Goal: Information Seeking & Learning: Find specific fact

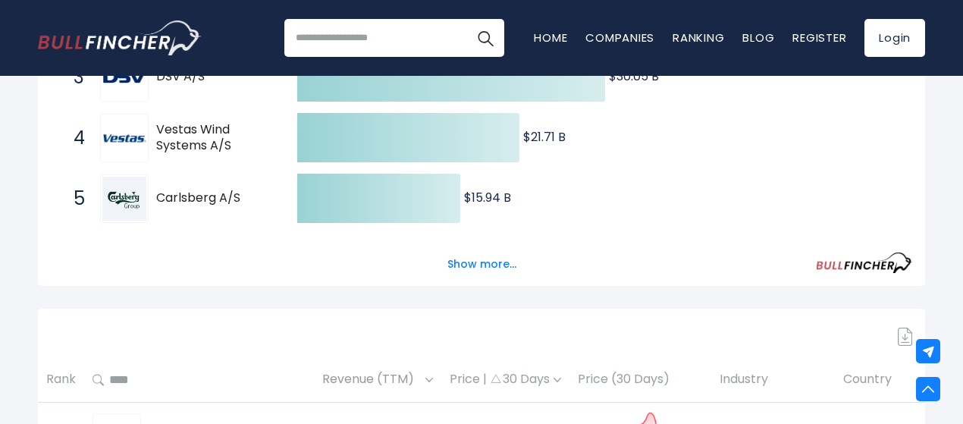
scroll to position [517, 0]
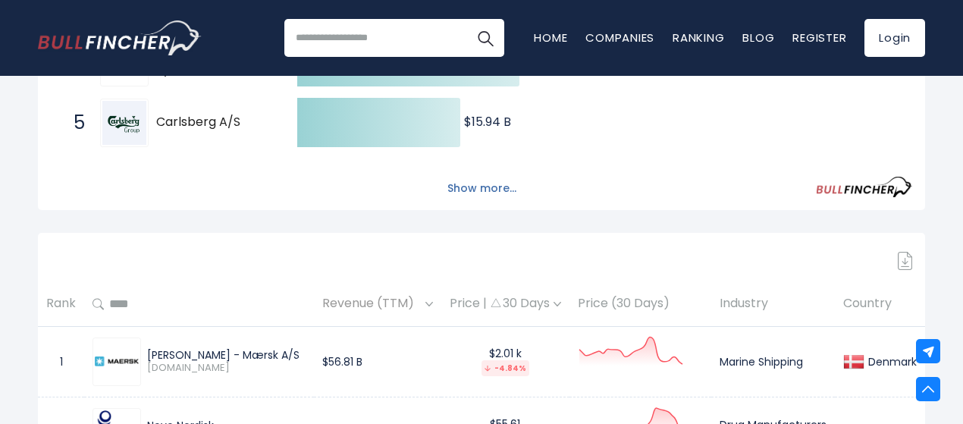
click at [507, 186] on button "Show more..." at bounding box center [481, 188] width 87 height 25
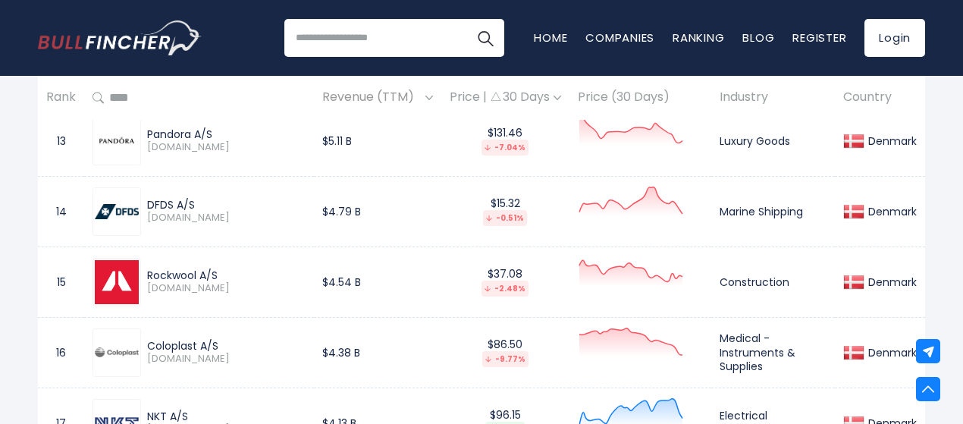
scroll to position [1958, 0]
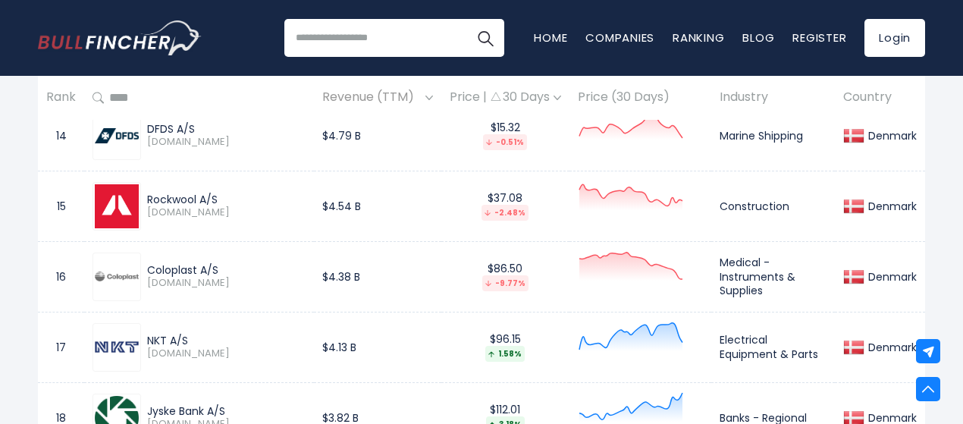
drag, startPoint x: 149, startPoint y: 203, endPoint x: 216, endPoint y: 205, distance: 67.5
click at [216, 205] on div "Rockwool A/S" at bounding box center [226, 200] width 159 height 14
copy div "Rockwool A/S"
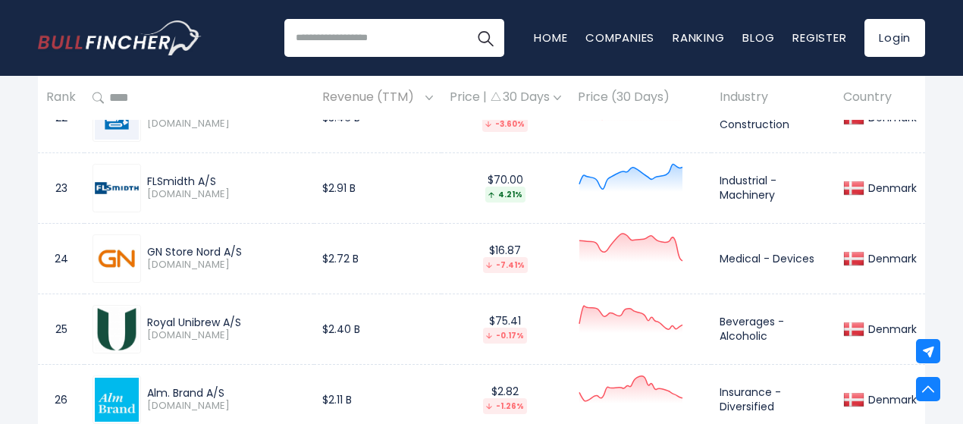
scroll to position [2564, 0]
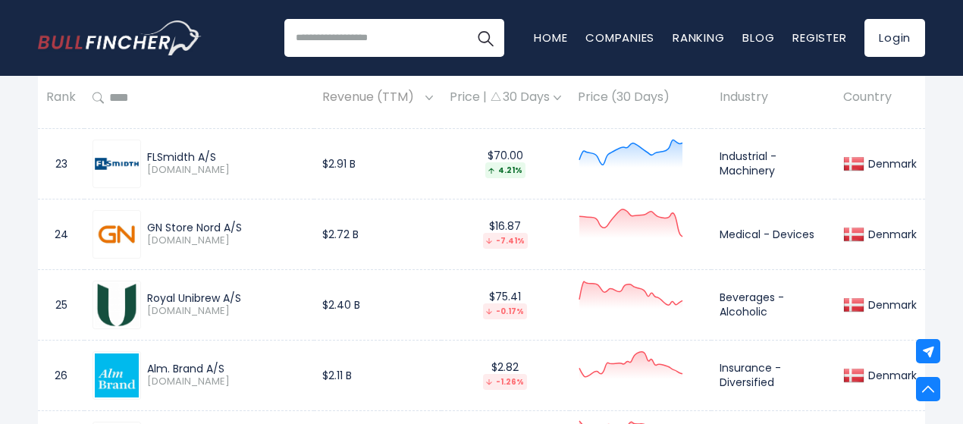
drag, startPoint x: 148, startPoint y: 155, endPoint x: 216, endPoint y: 155, distance: 68.3
click at [216, 155] on div "FLSmidth A/S" at bounding box center [226, 157] width 159 height 14
copy div "FLSmidth A/S"
drag, startPoint x: 187, startPoint y: 224, endPoint x: 242, endPoint y: 224, distance: 55.4
click at [242, 224] on div "GN Store Nord A/S" at bounding box center [226, 228] width 159 height 14
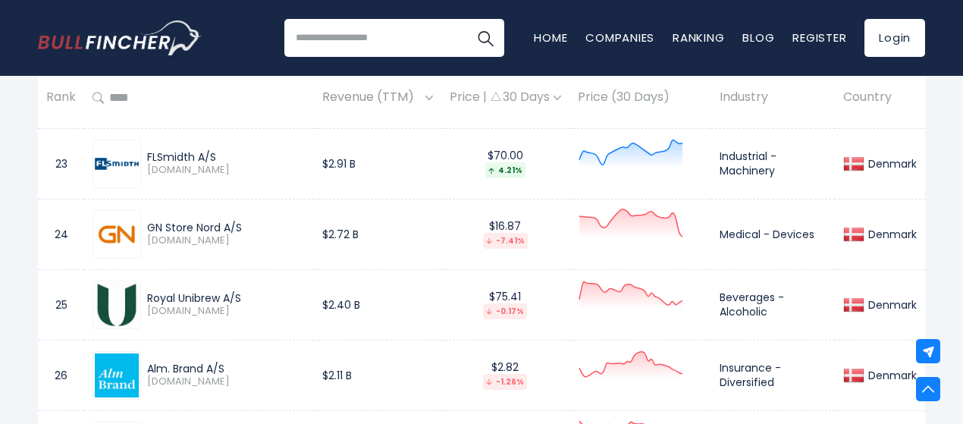
copy div "GN Store Nord A/S"
drag, startPoint x: 150, startPoint y: 297, endPoint x: 243, endPoint y: 302, distance: 92.6
click at [243, 302] on div "Royal Unibrew A/S" at bounding box center [226, 298] width 159 height 14
copy div "Royal Unibrew A/S"
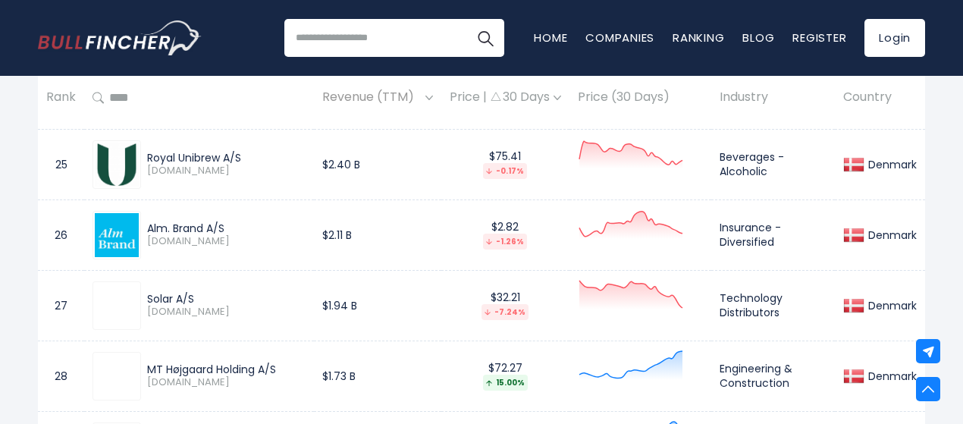
scroll to position [2716, 0]
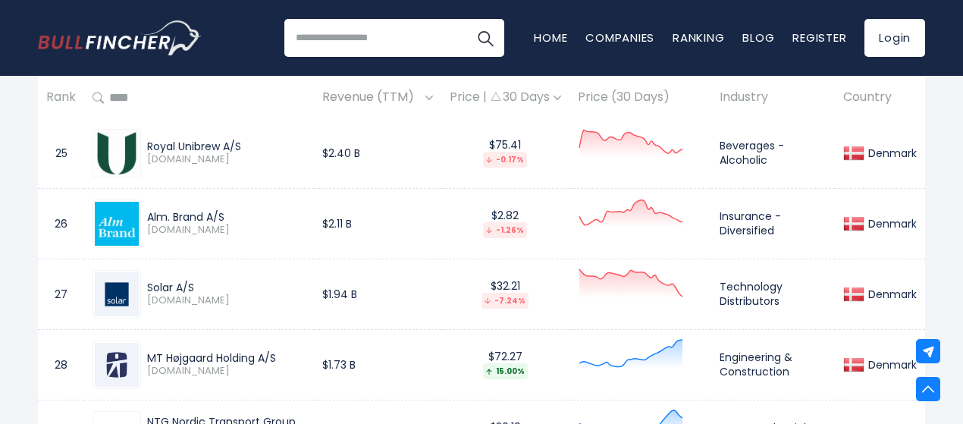
drag, startPoint x: 148, startPoint y: 286, endPoint x: 196, endPoint y: 292, distance: 48.2
click at [196, 292] on div "Solar A/S" at bounding box center [226, 288] width 159 height 14
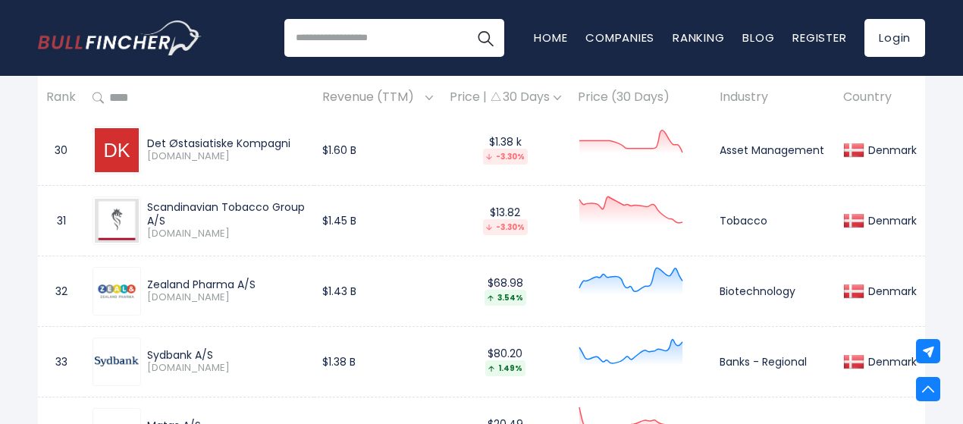
scroll to position [3095, 0]
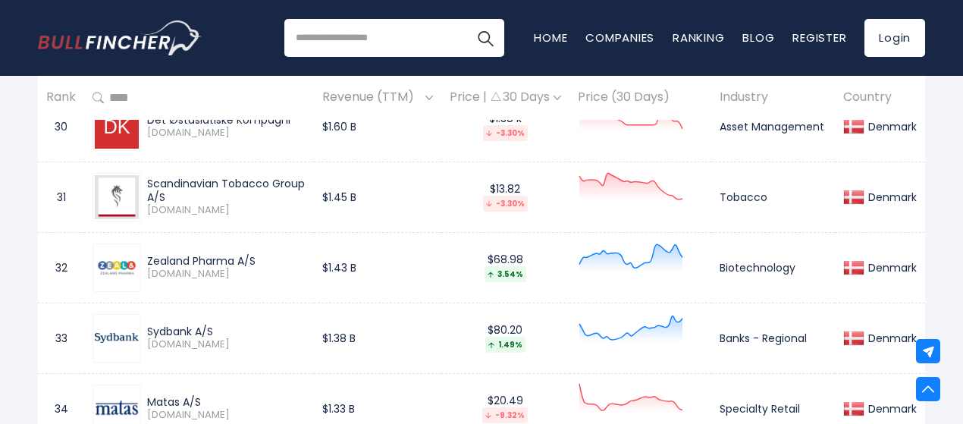
drag, startPoint x: 149, startPoint y: 259, endPoint x: 264, endPoint y: 259, distance: 115.3
click at [264, 259] on div "Zealand Pharma A/S" at bounding box center [226, 261] width 159 height 14
copy div "Zealand Pharma A/S"
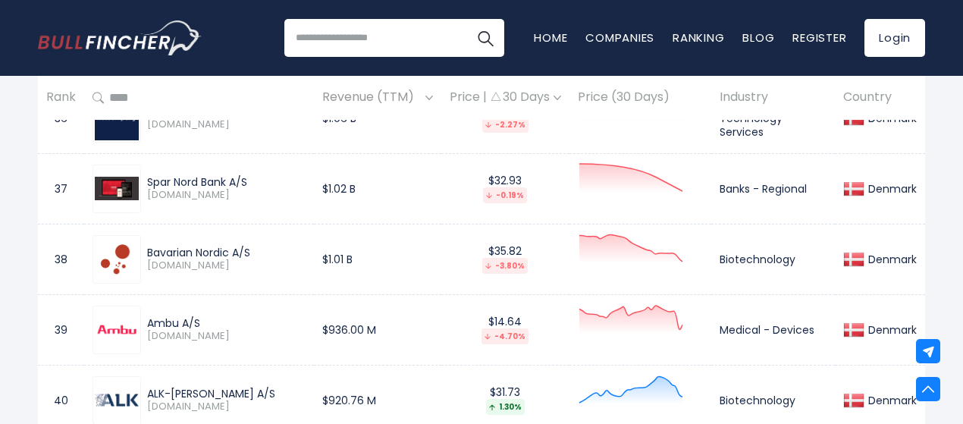
scroll to position [3550, 0]
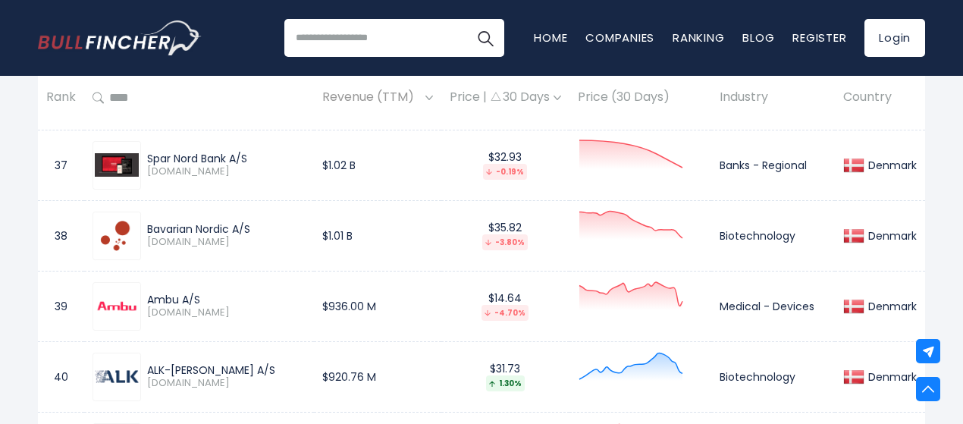
drag, startPoint x: 150, startPoint y: 228, endPoint x: 194, endPoint y: 230, distance: 44.0
click at [194, 230] on div "Bavarian Nordic A/S" at bounding box center [226, 229] width 159 height 14
drag, startPoint x: 149, startPoint y: 225, endPoint x: 251, endPoint y: 231, distance: 102.6
click at [251, 231] on div "Bavarian Nordic A/S" at bounding box center [226, 229] width 159 height 14
copy div "Bavarian Nordic A/S"
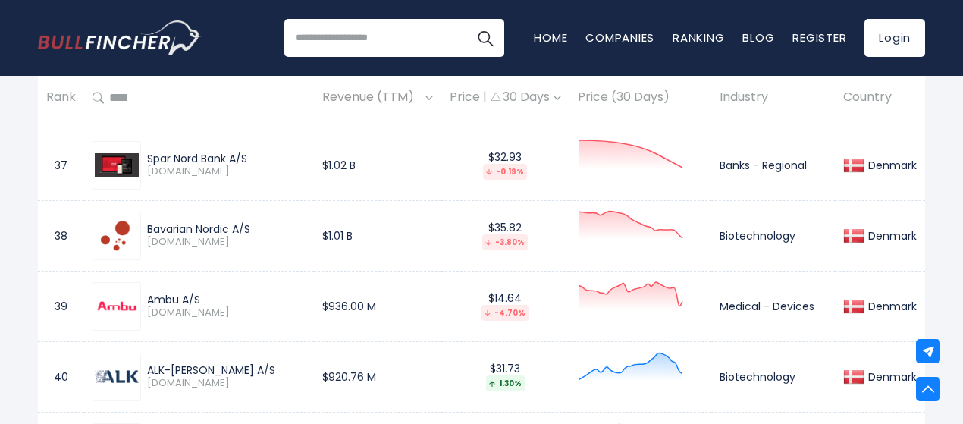
drag, startPoint x: 153, startPoint y: 296, endPoint x: 204, endPoint y: 297, distance: 50.8
click at [204, 297] on div "Ambu A/S" at bounding box center [226, 300] width 159 height 14
copy div "Ambu A/S"
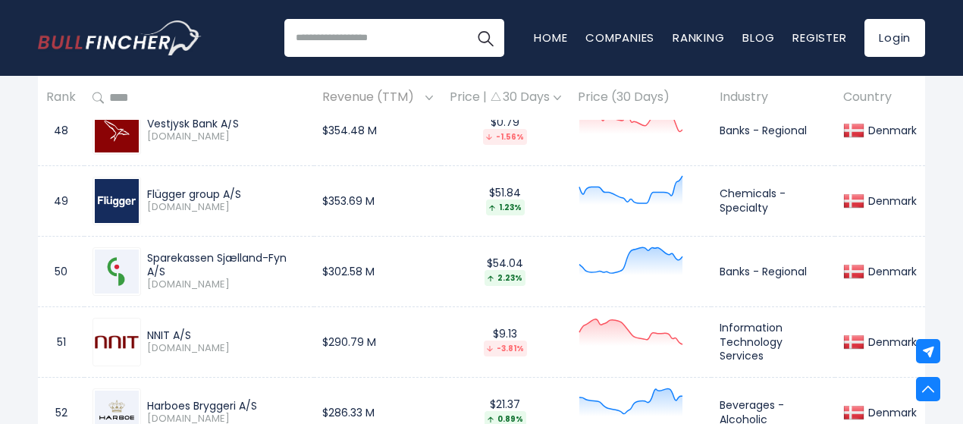
scroll to position [4385, 0]
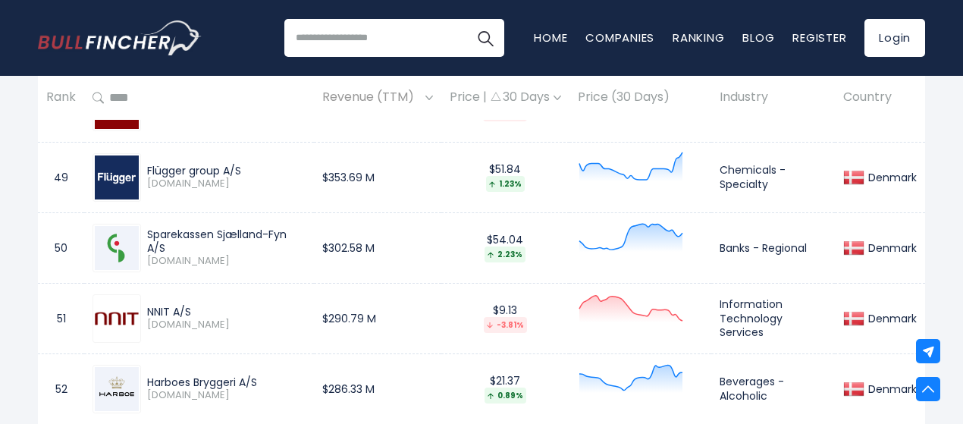
drag, startPoint x: 147, startPoint y: 303, endPoint x: 187, endPoint y: 301, distance: 40.3
click at [191, 305] on div "NNIT A/S" at bounding box center [226, 312] width 159 height 14
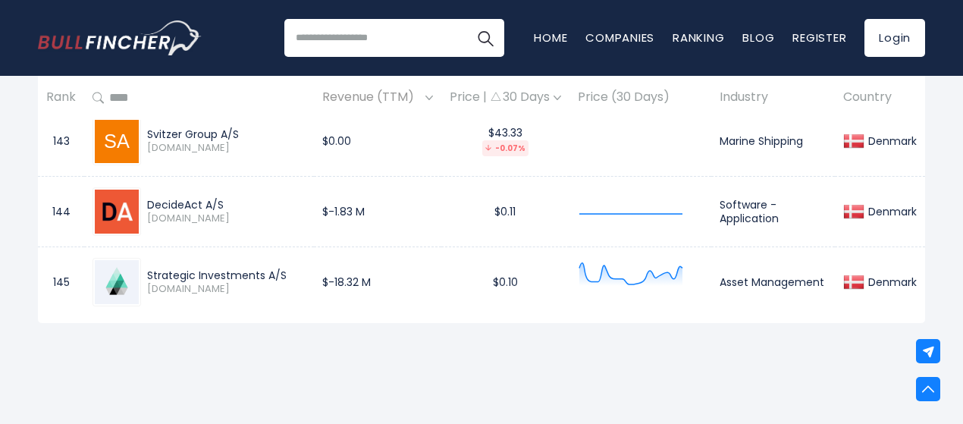
scroll to position [11059, 0]
